Goal: Task Accomplishment & Management: Manage account settings

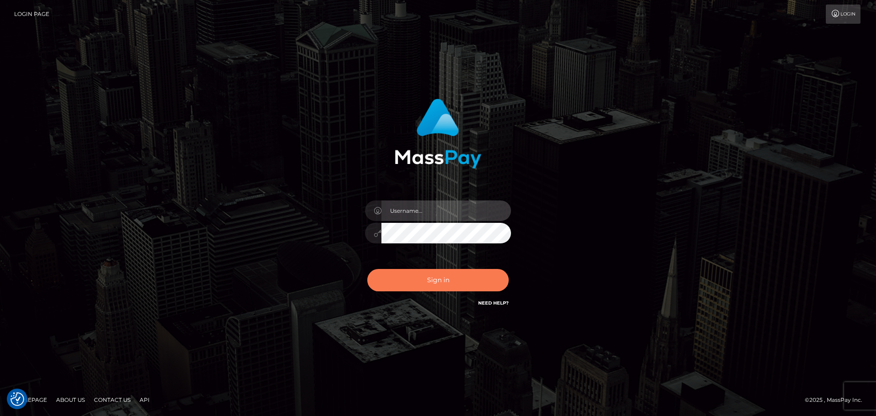
type input "hello.feetfinder"
click at [439, 280] on button "Sign in" at bounding box center [437, 280] width 141 height 22
type input "hello.feetfinder"
click at [430, 279] on button "Sign in" at bounding box center [437, 280] width 141 height 22
